Goal: Task Accomplishment & Management: Complete application form

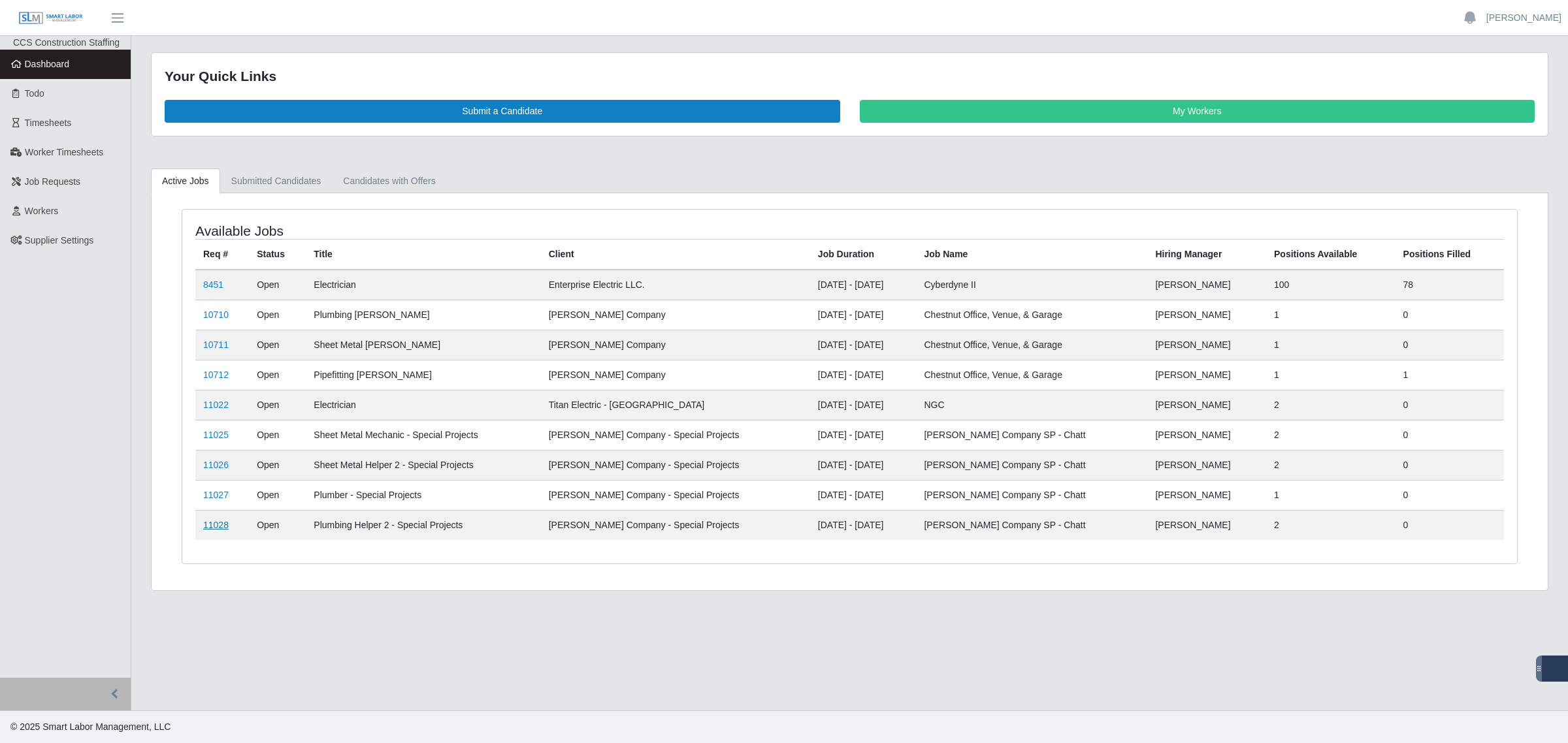
click at [212, 526] on link "11028" at bounding box center [216, 525] width 26 height 10
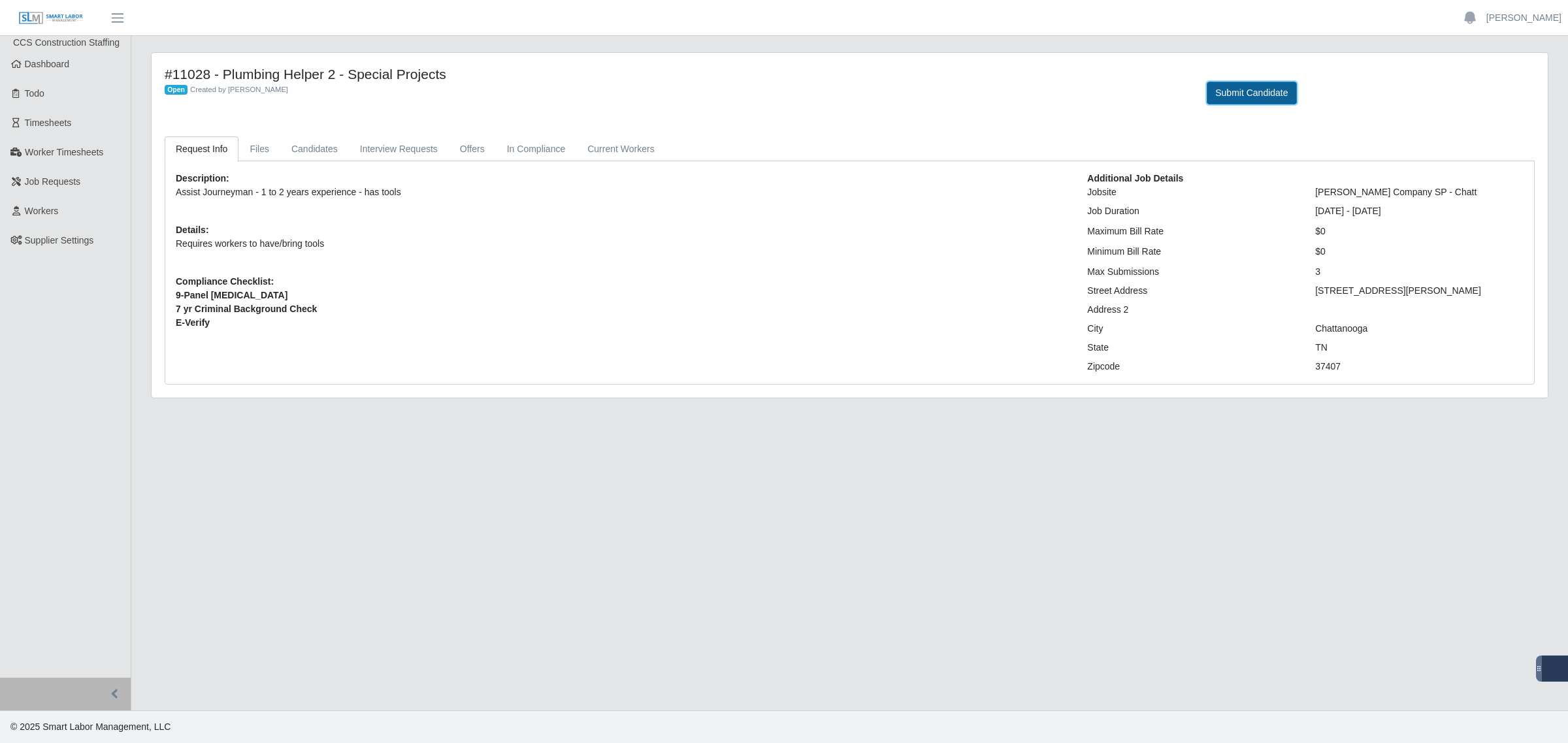
click at [1261, 84] on button "Submit Candidate" at bounding box center [1251, 93] width 89 height 23
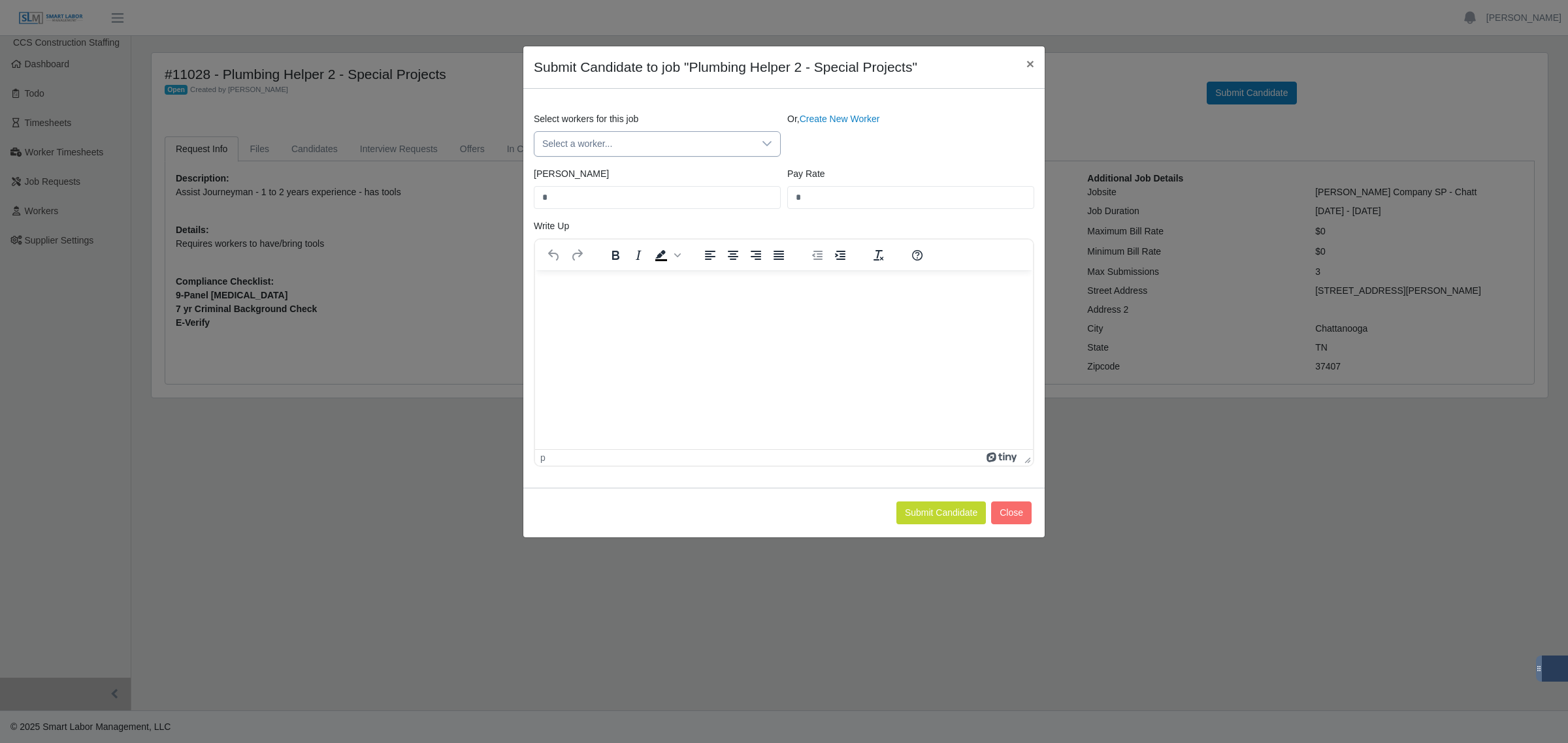
click at [763, 147] on icon at bounding box center [767, 143] width 10 height 10
click at [772, 140] on div at bounding box center [767, 144] width 26 height 24
click at [1007, 519] on button "Close" at bounding box center [1011, 513] width 41 height 23
